Goal: Navigation & Orientation: Find specific page/section

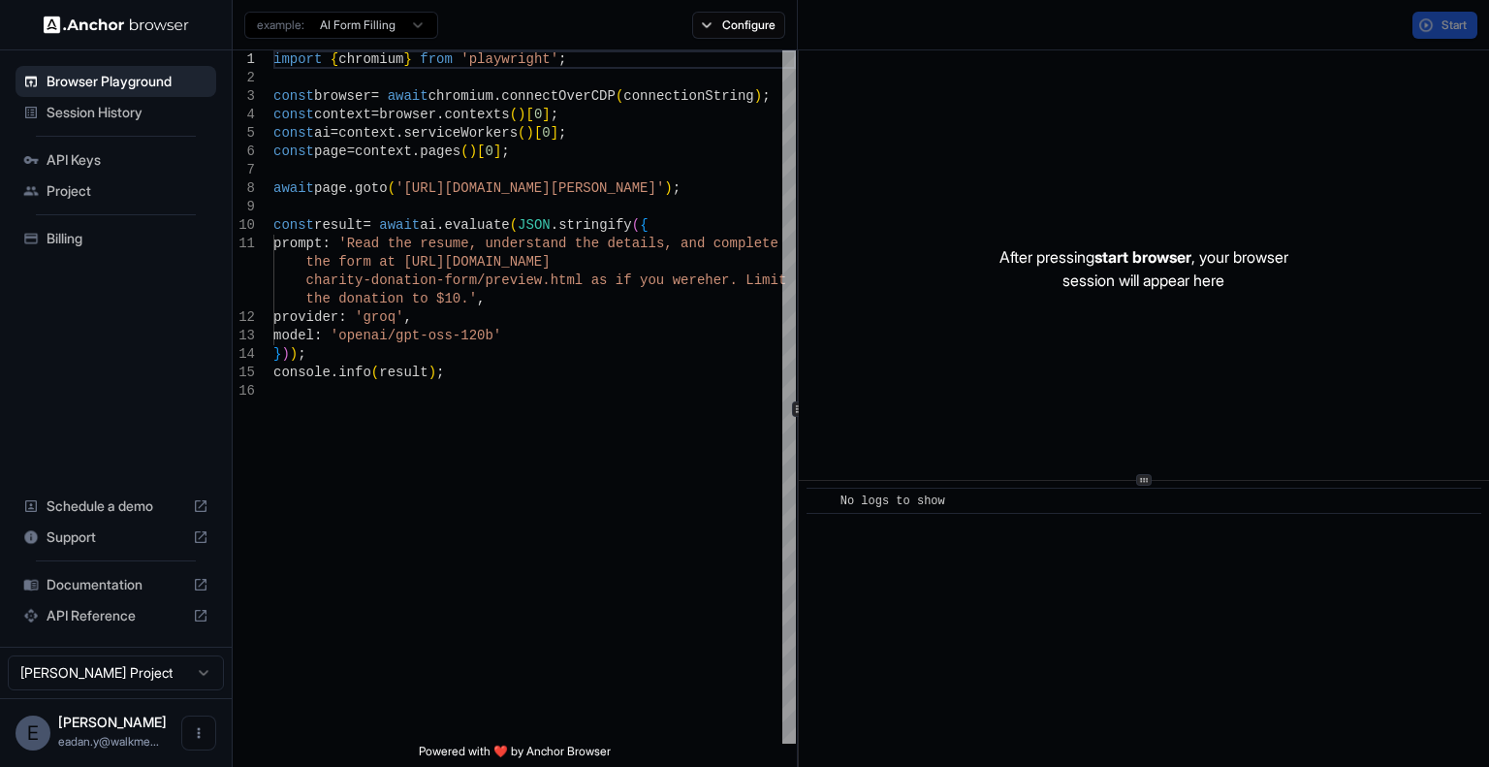
click at [101, 257] on ul "Browser Playground Session History API Keys Project Billing" at bounding box center [116, 160] width 216 height 204
click at [112, 124] on div "Session History" at bounding box center [116, 112] width 201 height 31
